Goal: Task Accomplishment & Management: Manage account settings

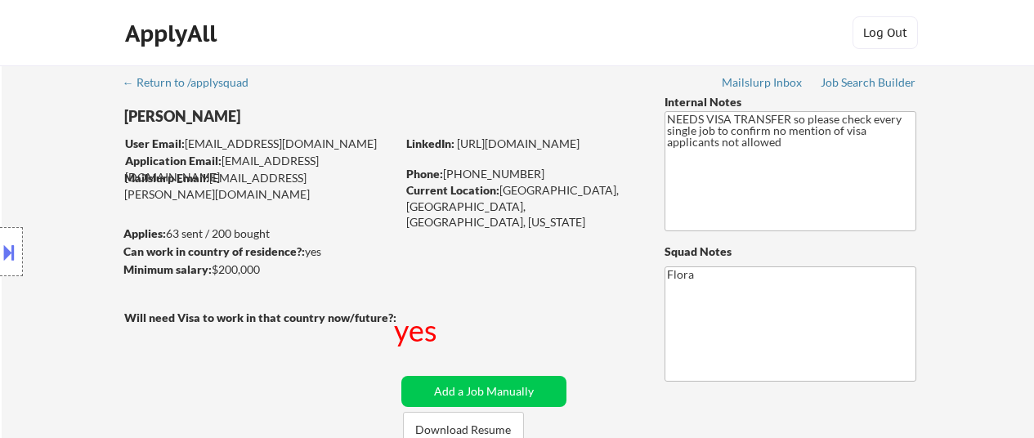
select select ""pending""
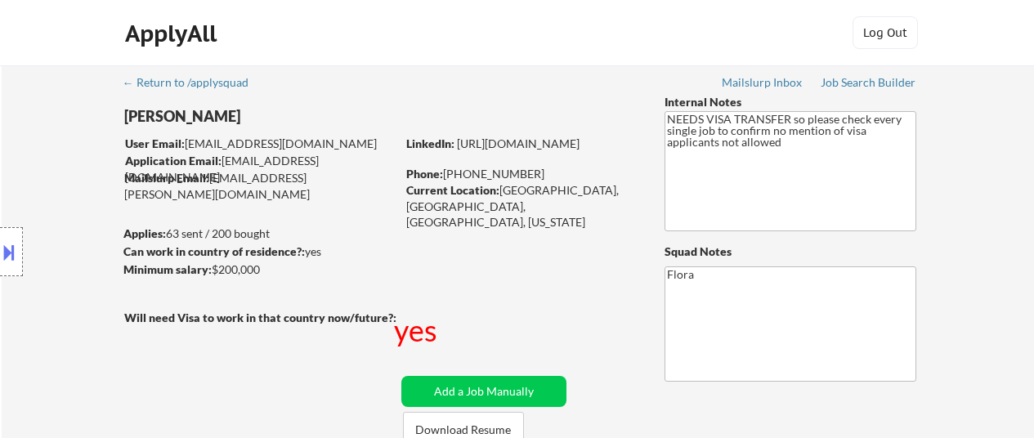
select select ""pending""
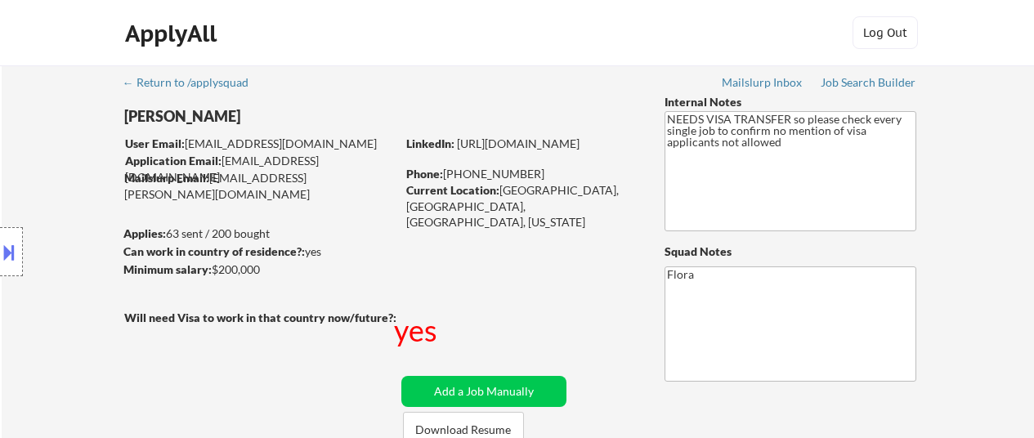
select select ""pending""
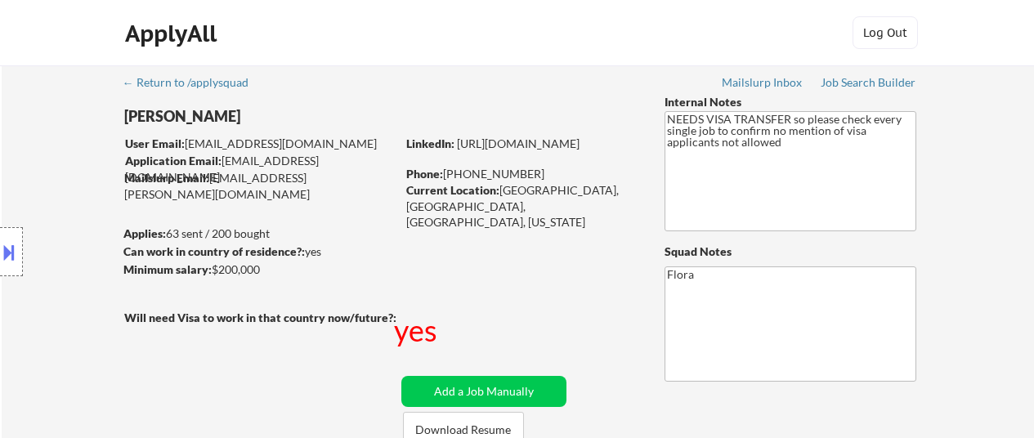
select select ""pending""
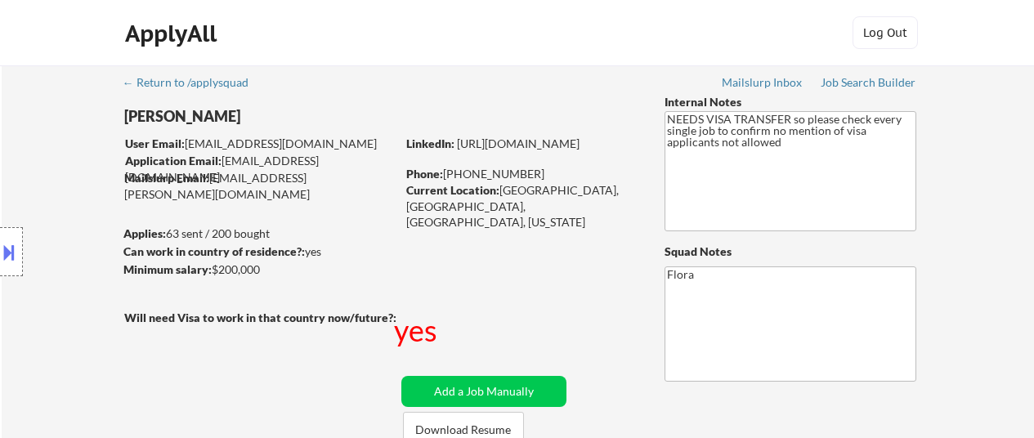
select select ""pending""
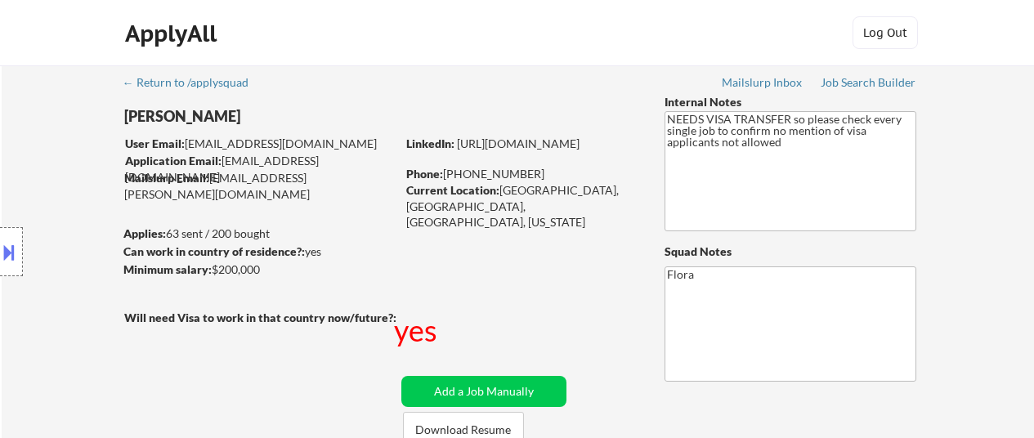
select select ""pending""
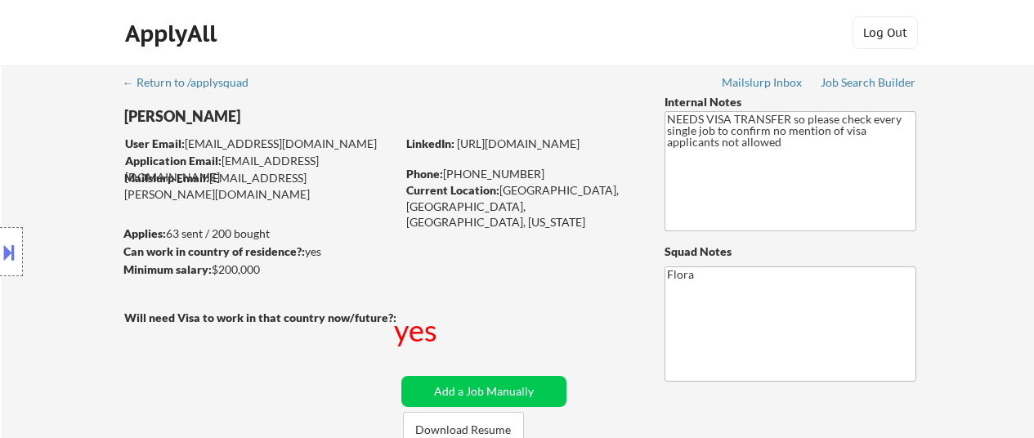
select select ""pending""
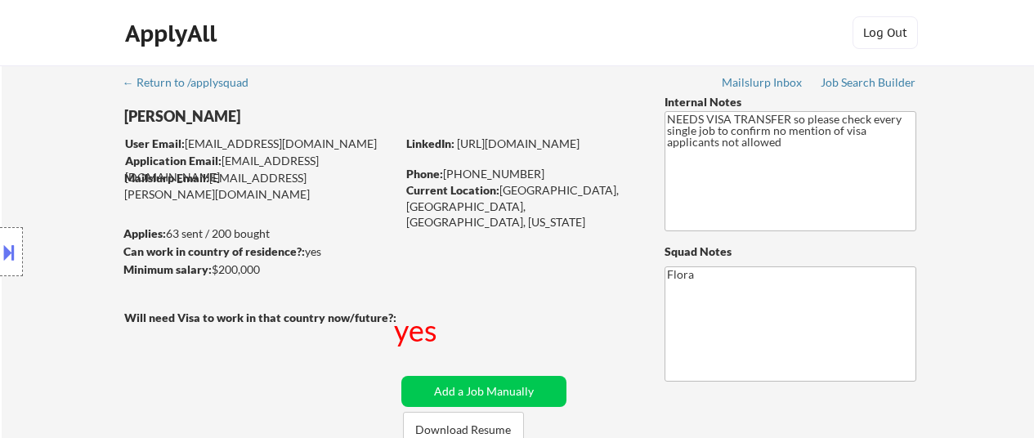
select select ""pending""
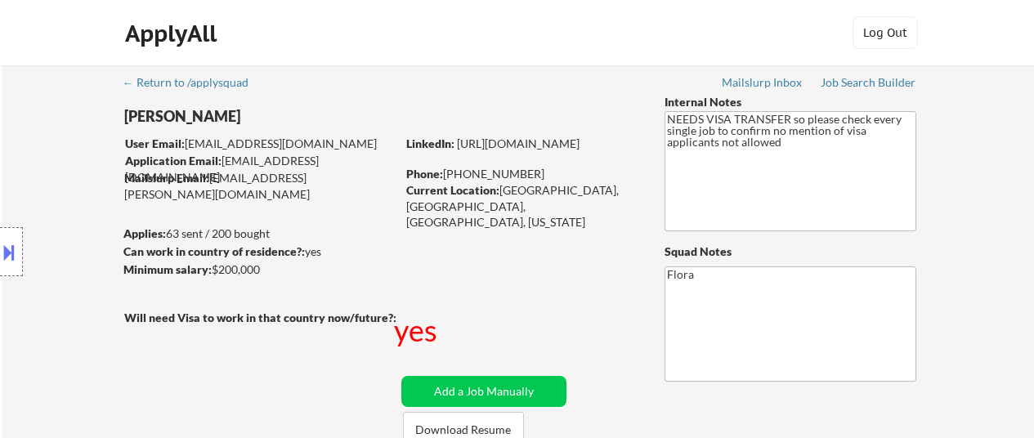
select select ""pending""
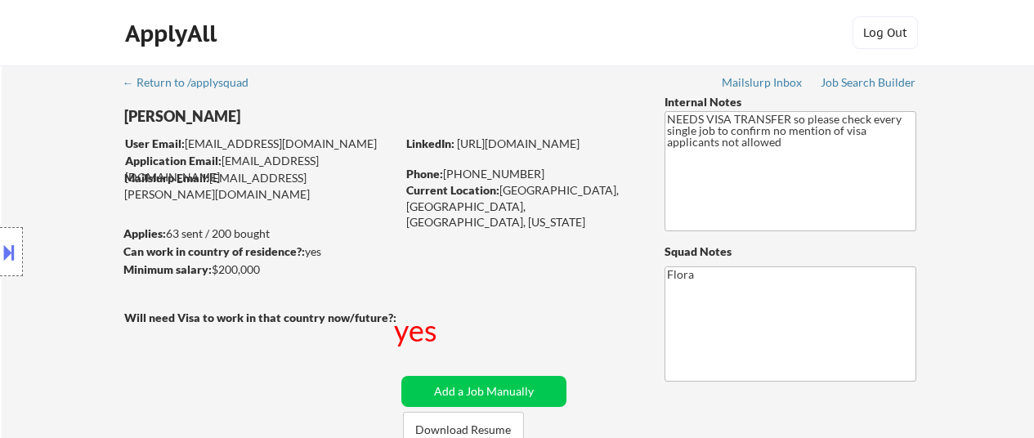
select select ""pending""
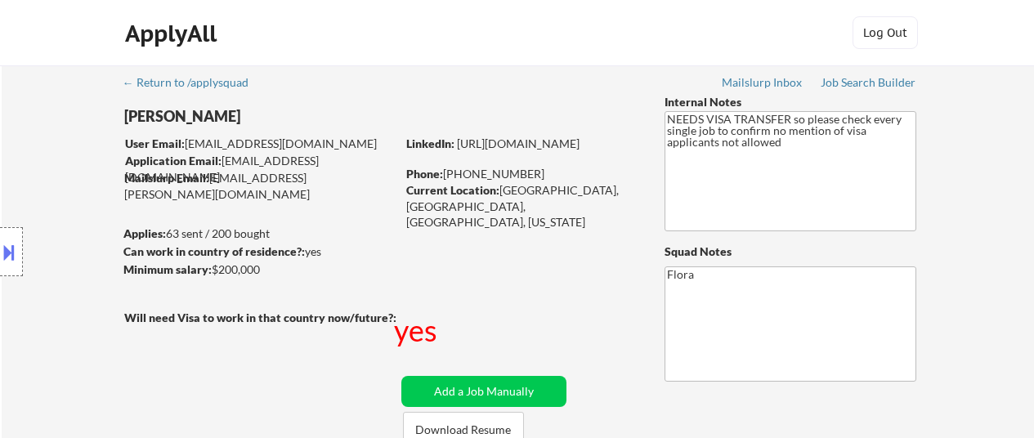
select select ""pending""
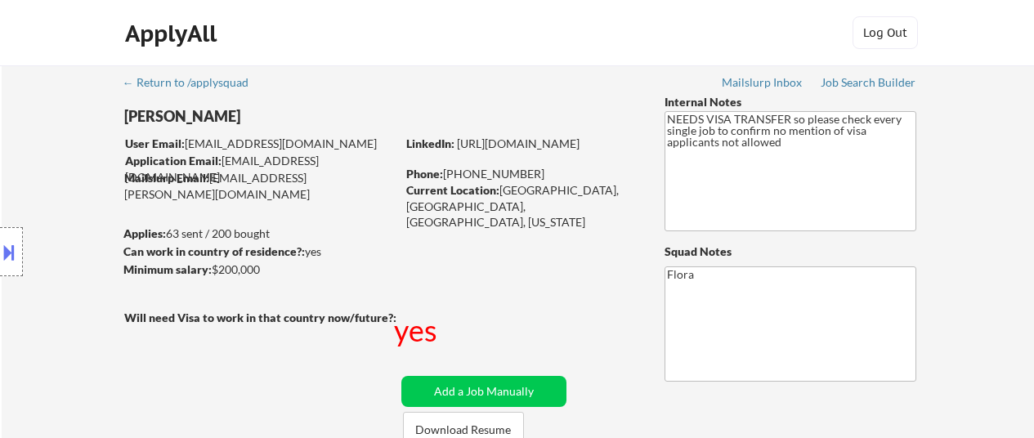
select select ""pending""
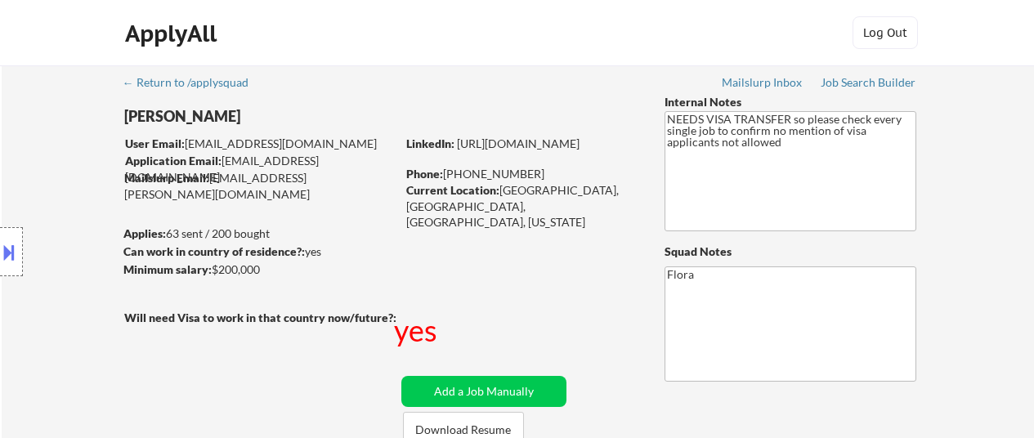
select select ""pending""
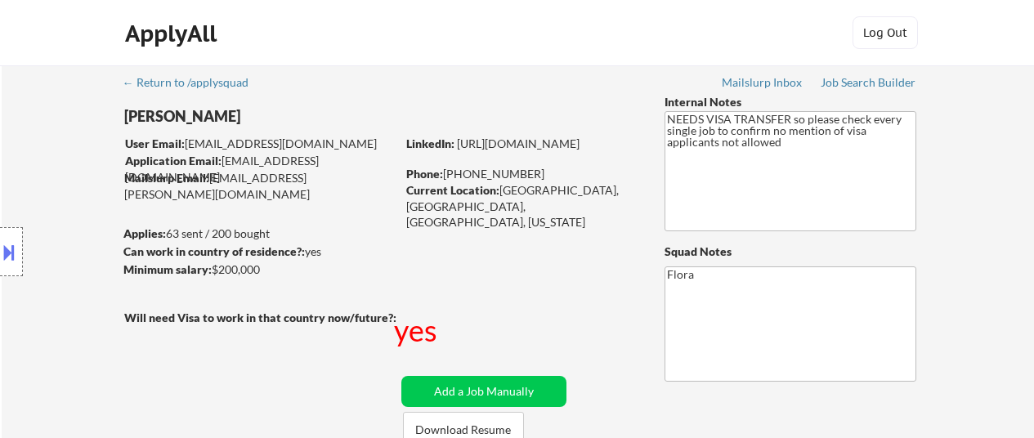
select select ""pending""
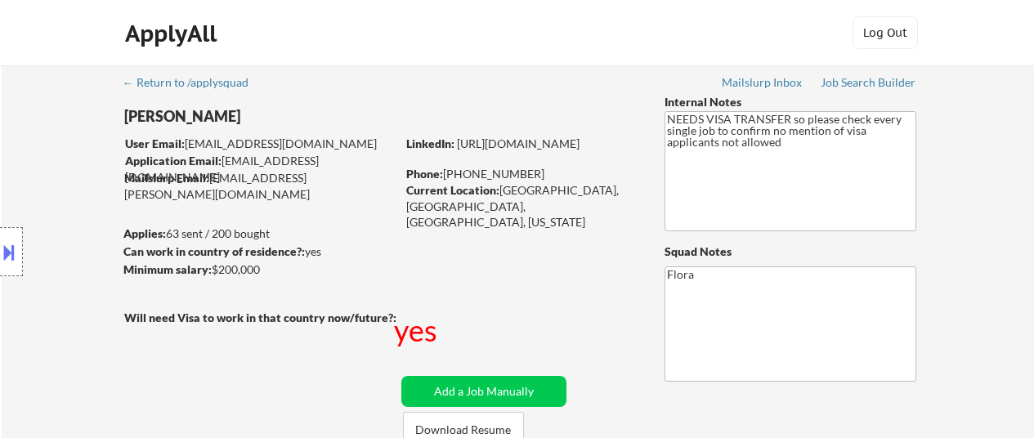
select select ""pending""
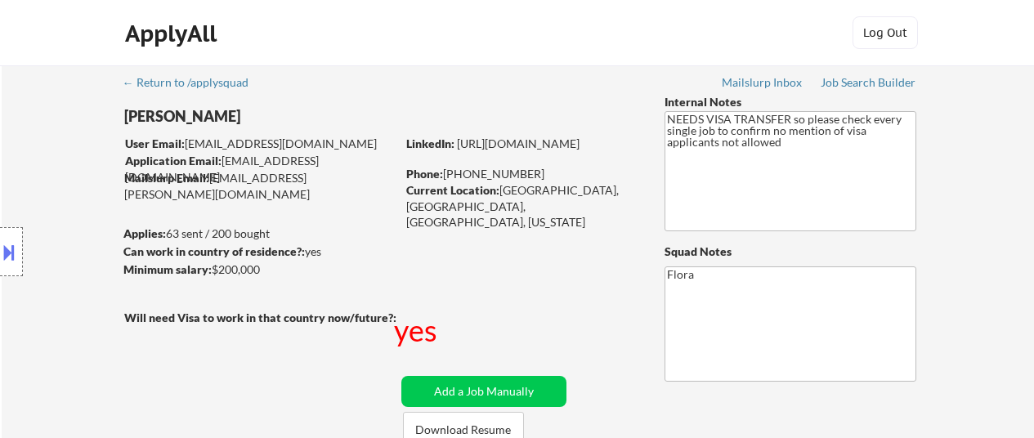
select select ""pending""
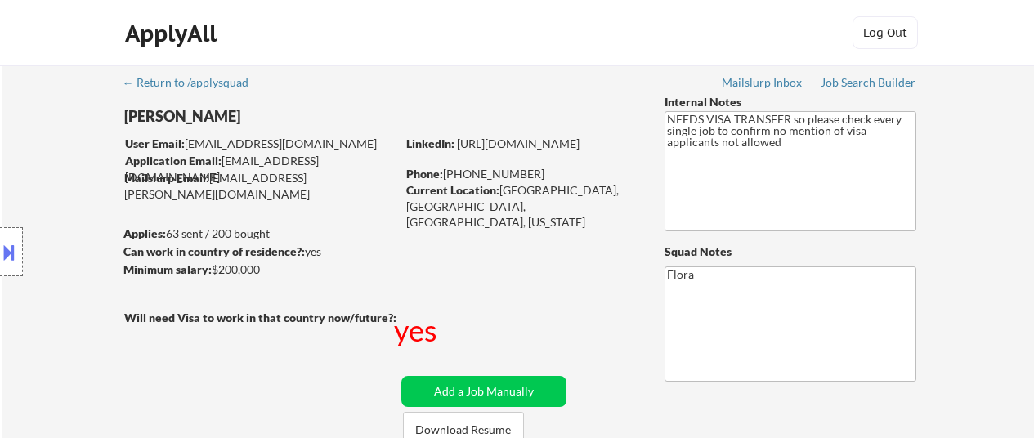
select select ""pending""
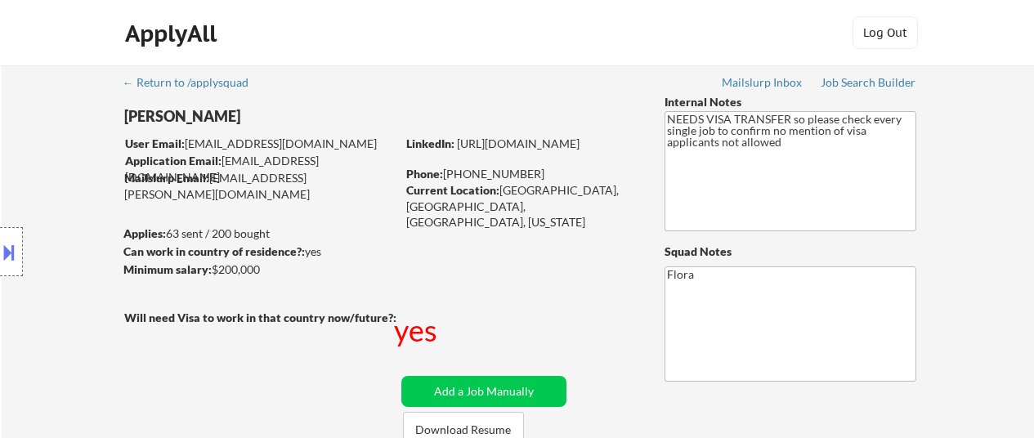
select select ""pending""
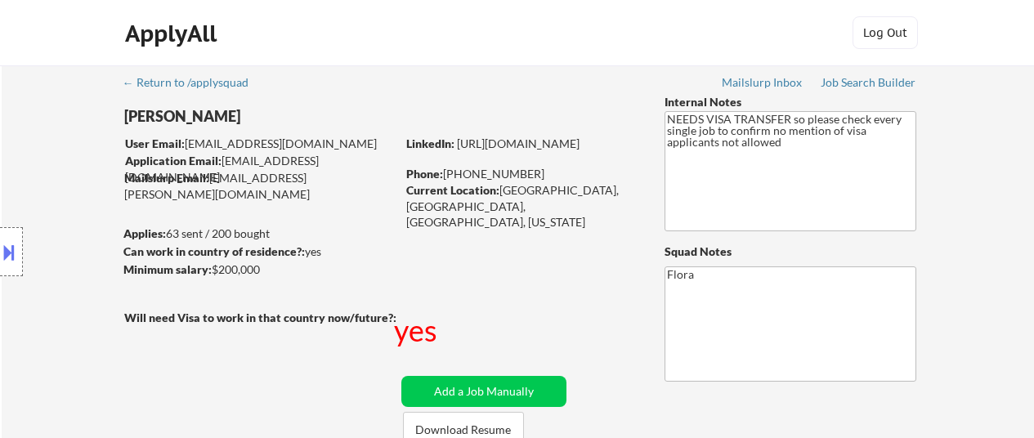
select select ""pending""
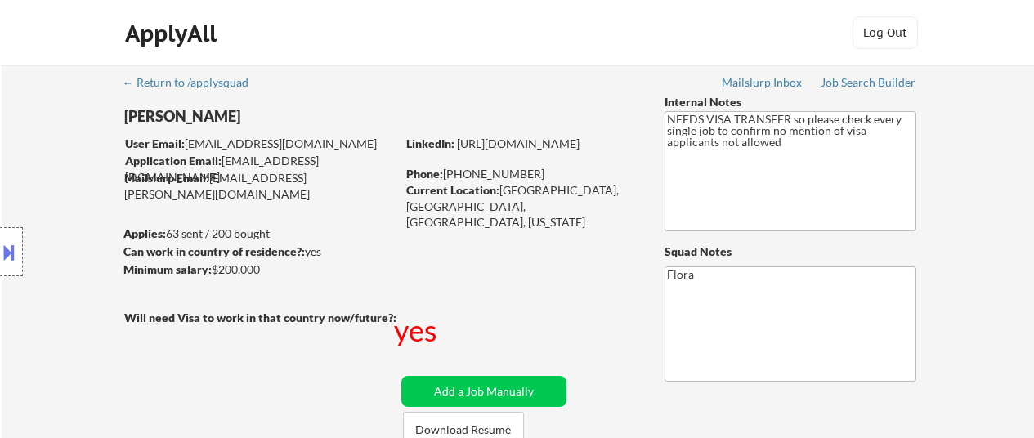
select select ""pending""
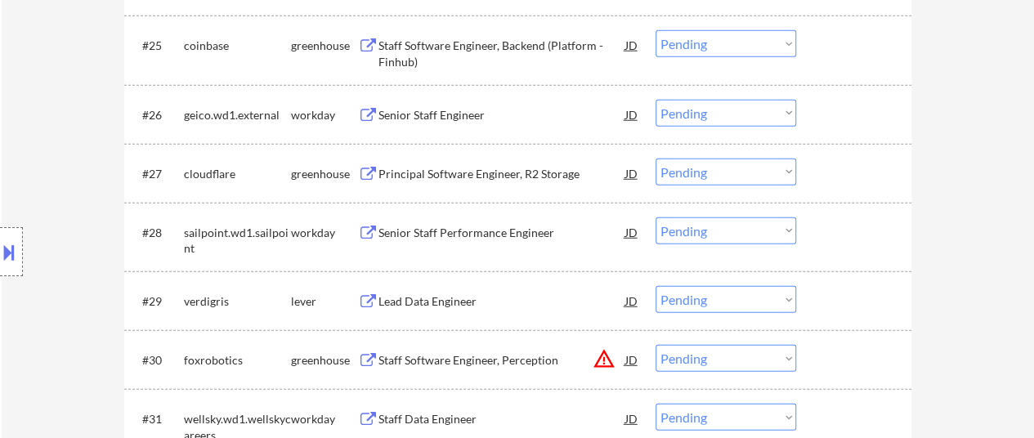
scroll to position [2125, 0]
click at [459, 169] on div "Principal Software Engineer, R2 Storage" at bounding box center [501, 174] width 247 height 16
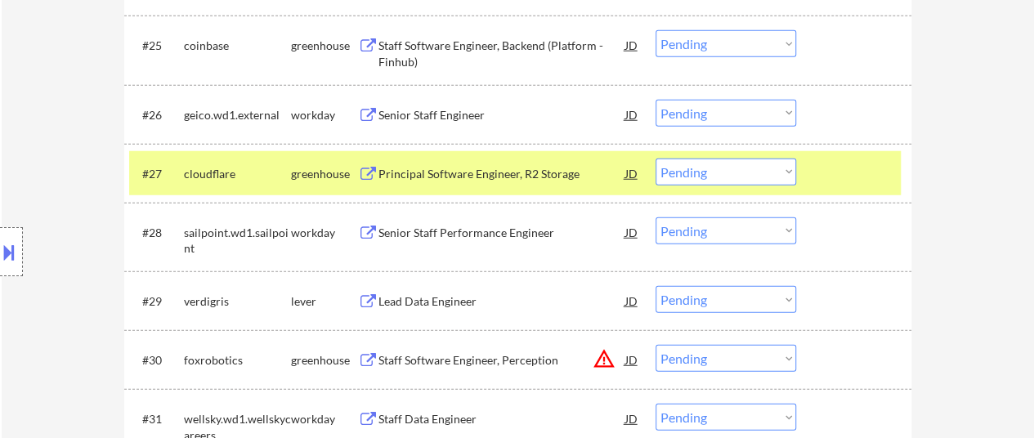
select select ""pending""
